Goal: Information Seeking & Learning: Learn about a topic

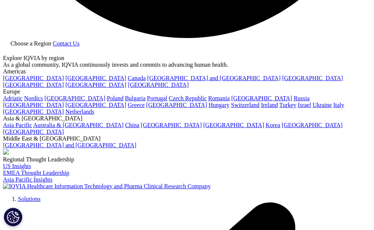
scroll to position [894, 0]
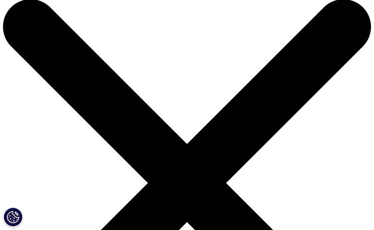
scroll to position [0, 0]
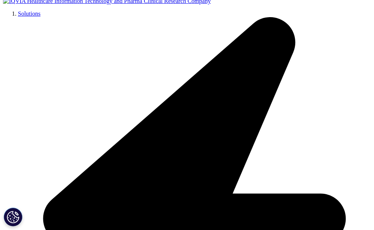
scroll to position [149, 0]
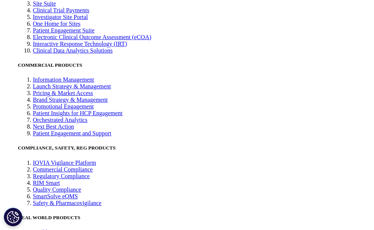
scroll to position [2199, 0]
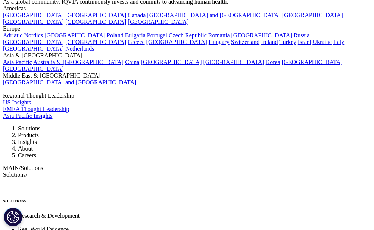
scroll to position [2199, 0]
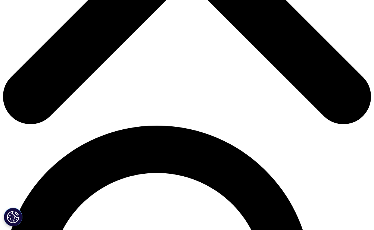
scroll to position [261, 0]
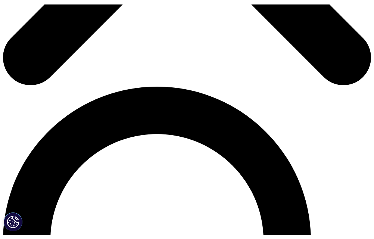
scroll to position [299, 0]
